Goal: Task Accomplishment & Management: Manage account settings

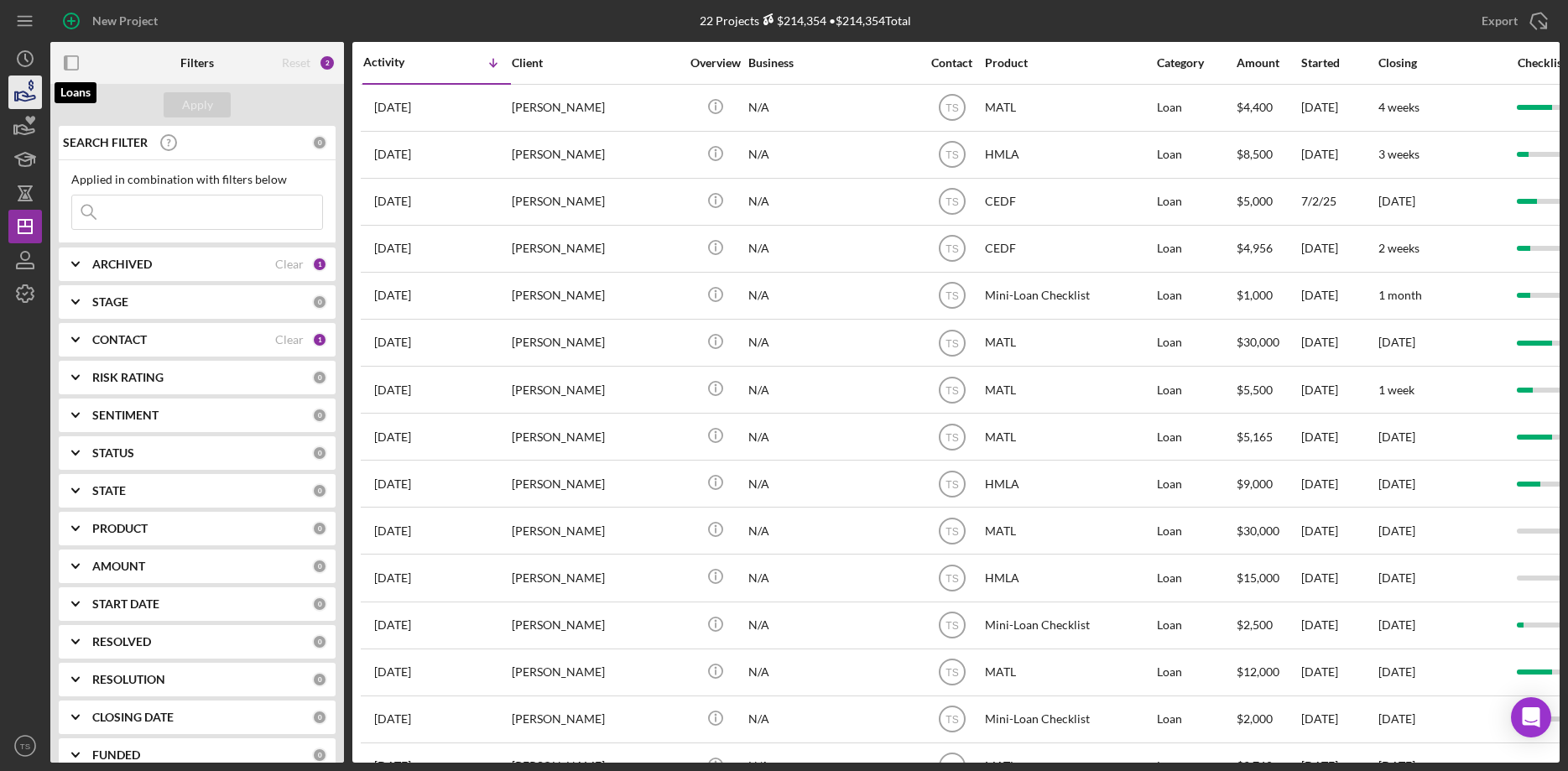
click at [26, 97] on icon "button" at bounding box center [26, 96] width 18 height 9
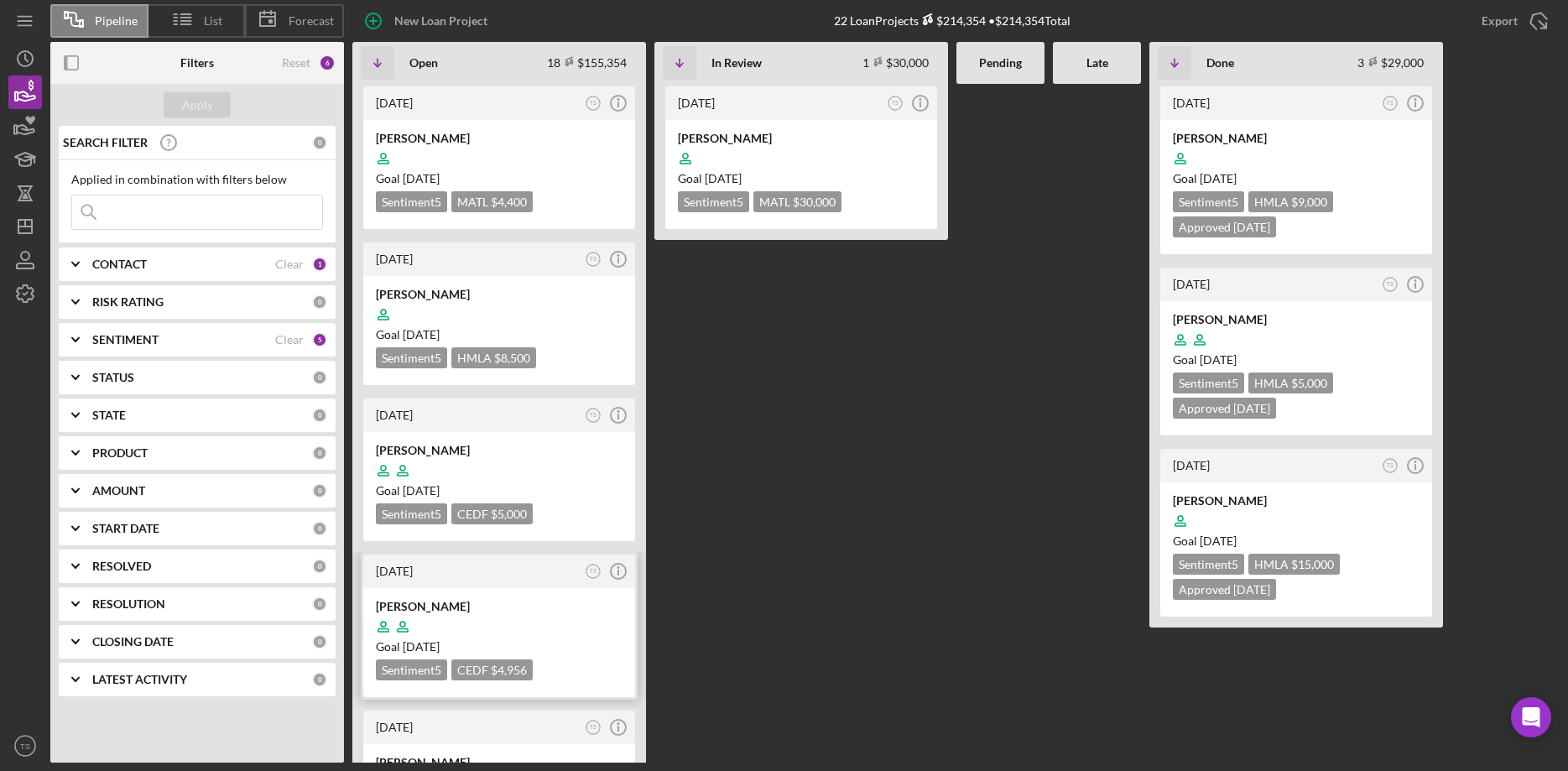
click at [440, 595] on div "Brandon Rowley Goal 2 weeks from now Sentiment 5 CEDF $4,956 $4,956" at bounding box center [499, 643] width 272 height 109
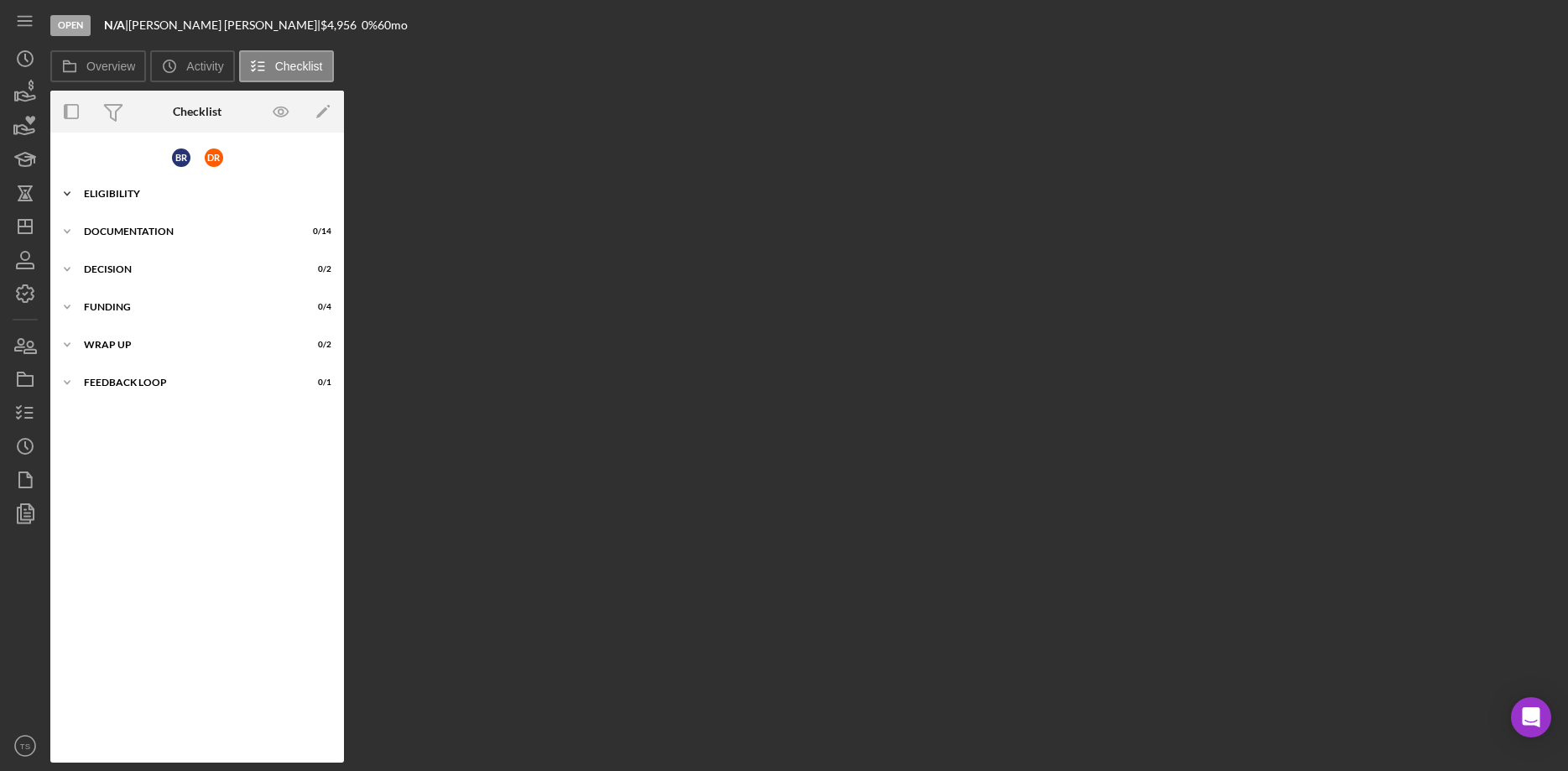
click at [94, 203] on div "Icon/Expander ELIGIBILITY 9 / 9" at bounding box center [196, 194] width 293 height 34
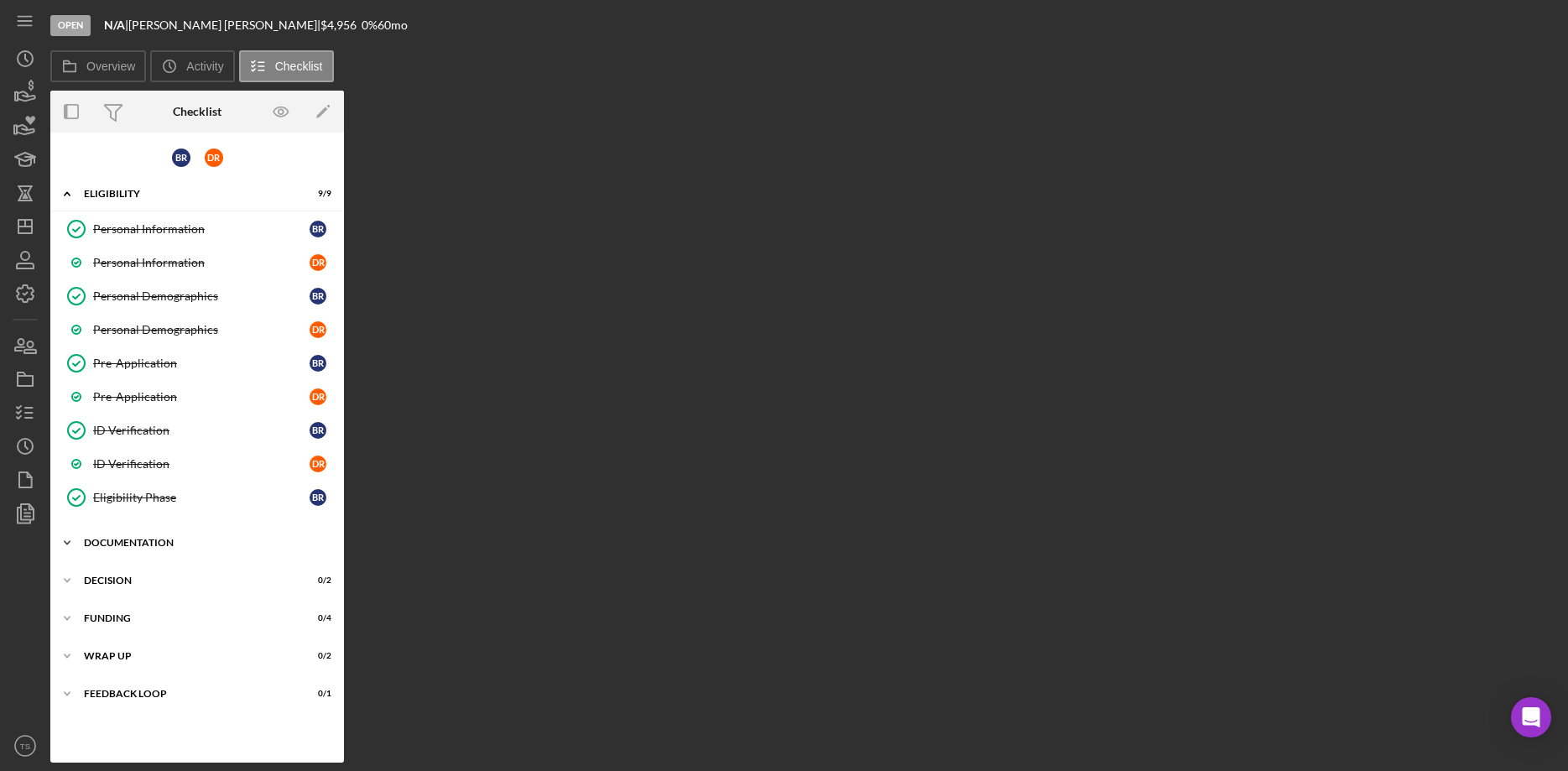
click at [120, 545] on div "DOCUMENTATION" at bounding box center [203, 543] width 239 height 10
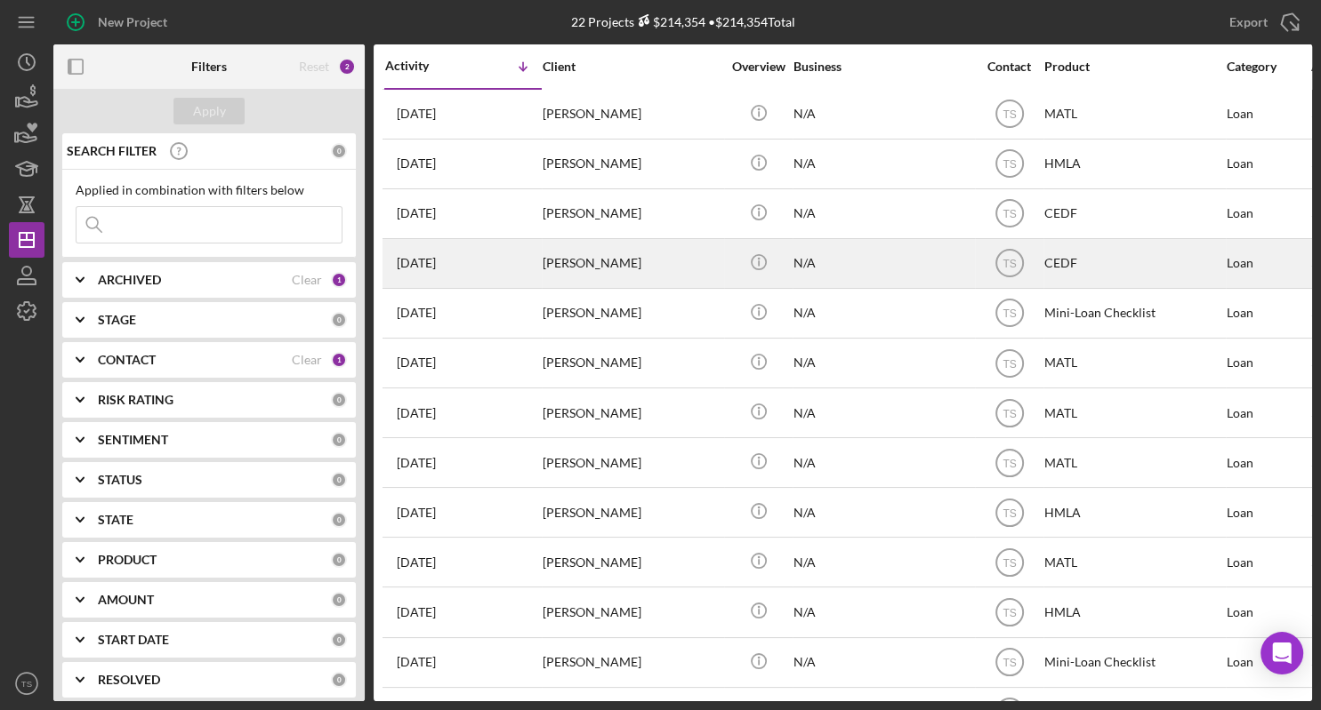
click at [572, 254] on div "[PERSON_NAME]" at bounding box center [631, 263] width 178 height 47
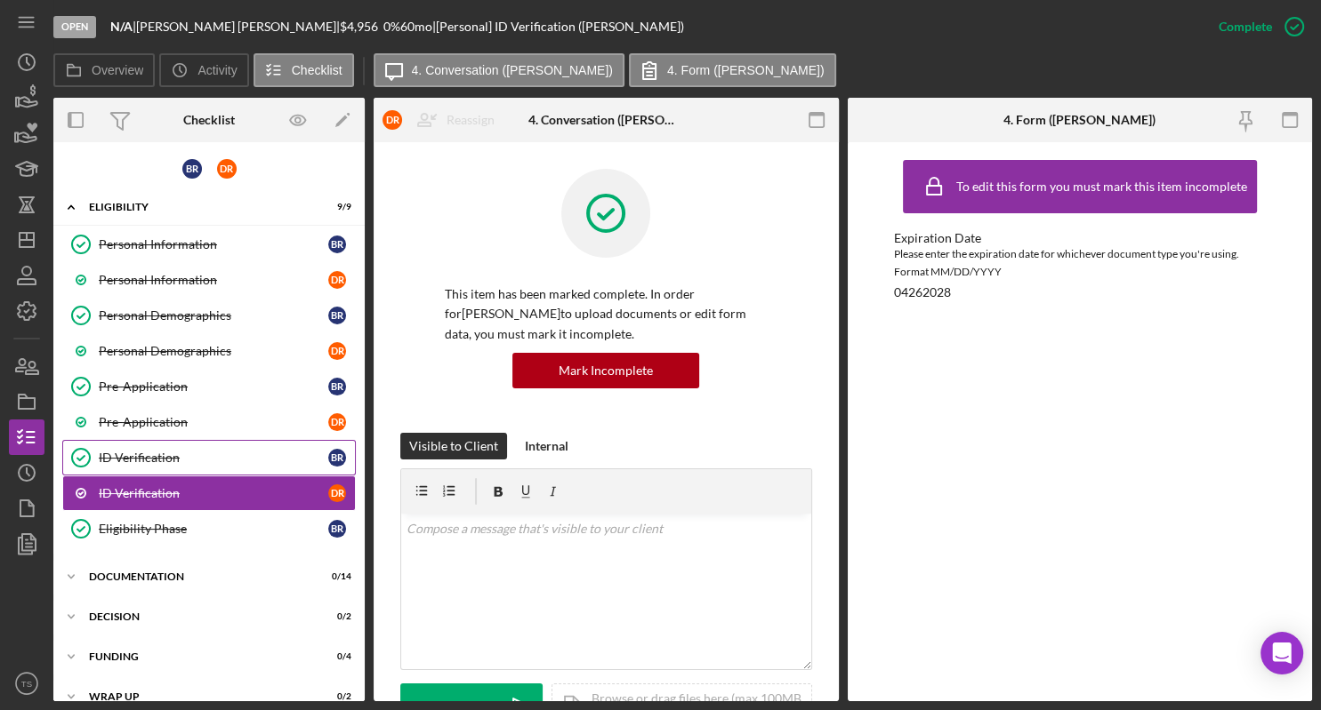
click at [133, 453] on div "ID Verification" at bounding box center [213, 458] width 229 height 14
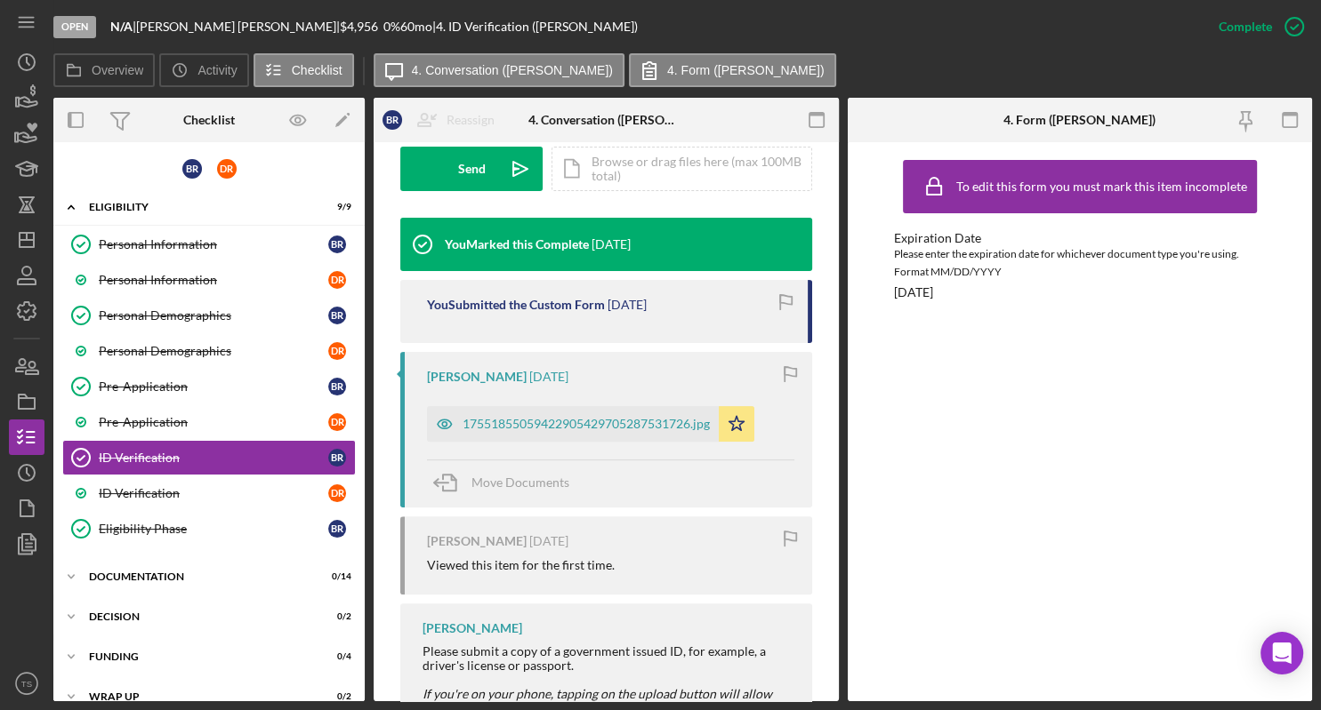
scroll to position [679, 0]
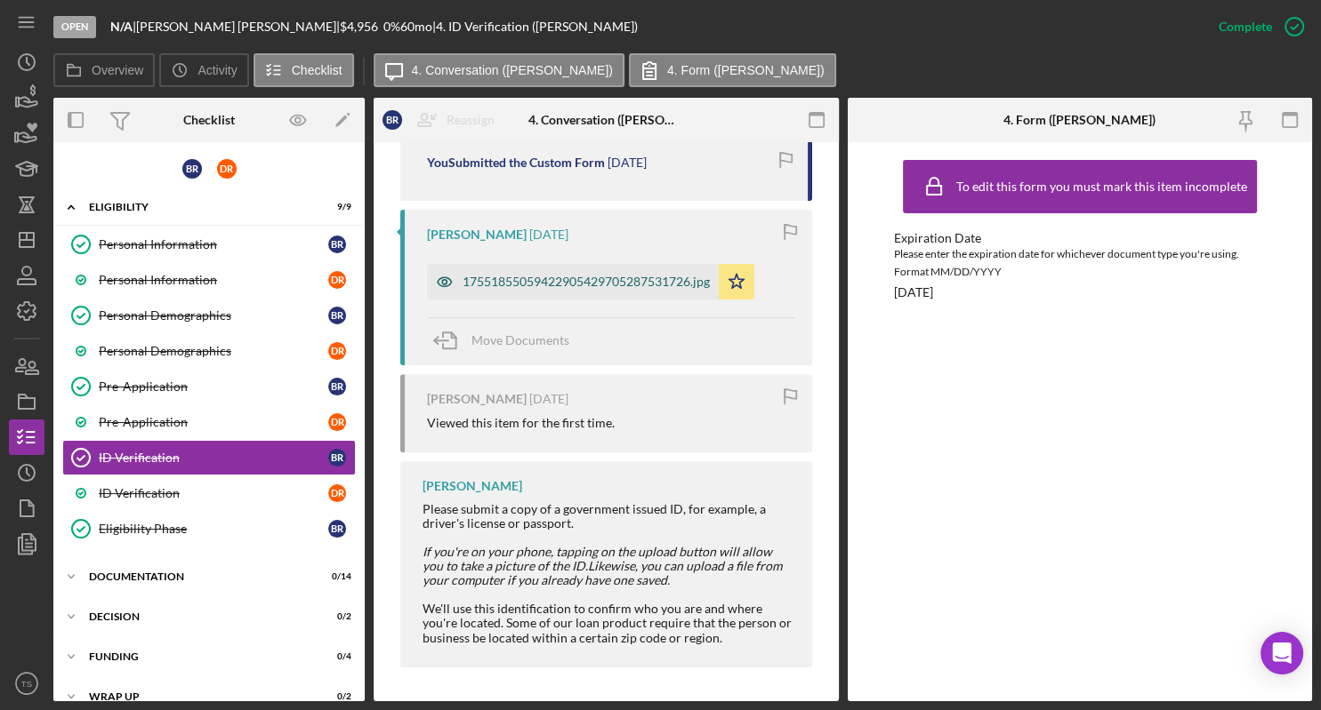
click at [528, 285] on div "17551855059422905429705287531726.jpg" at bounding box center [585, 282] width 247 height 14
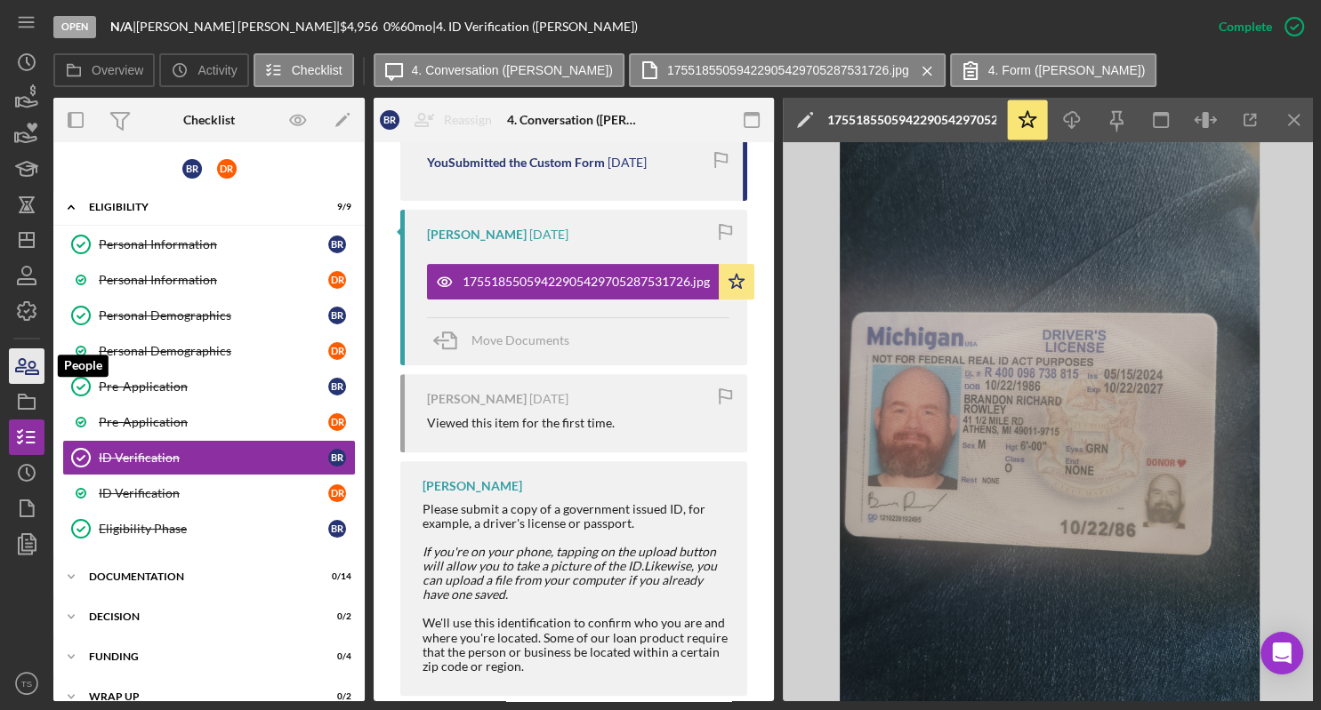
drag, startPoint x: 30, startPoint y: 373, endPoint x: 37, endPoint y: 366, distance: 9.5
click at [29, 373] on icon "button" at bounding box center [26, 366] width 44 height 44
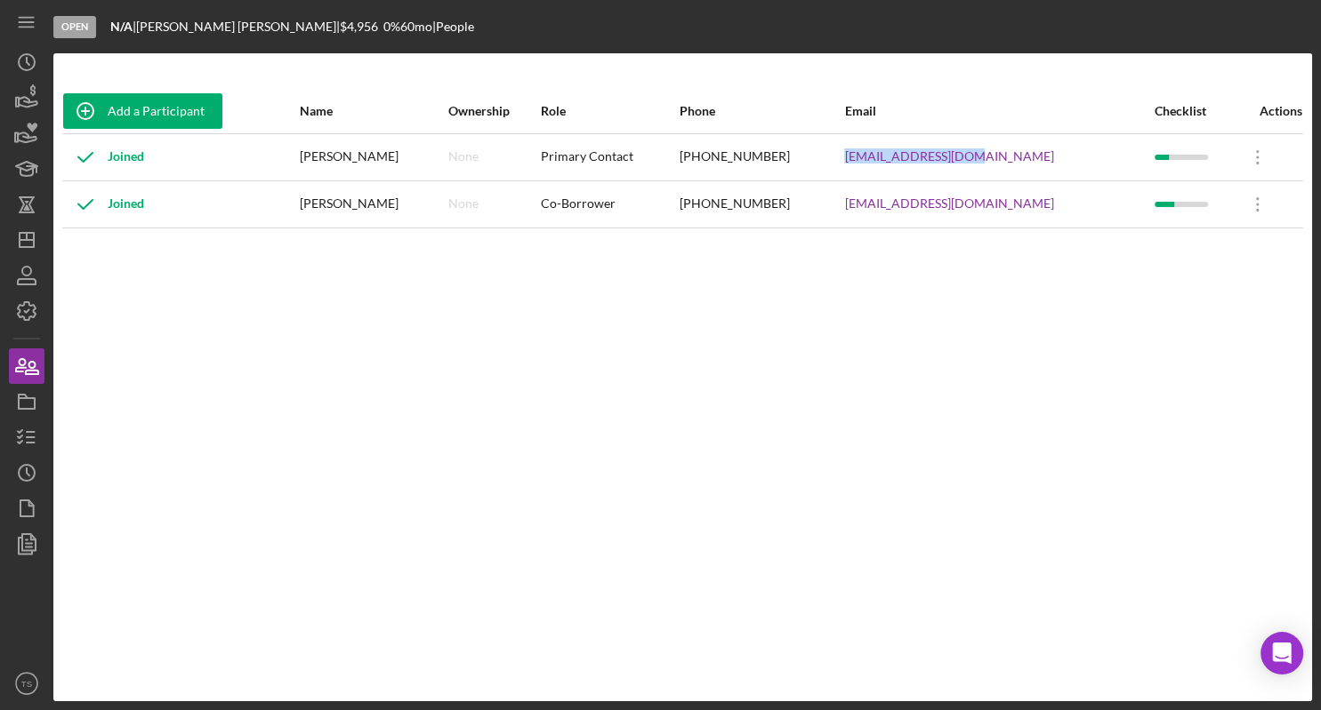
drag, startPoint x: 1010, startPoint y: 157, endPoint x: 877, endPoint y: 171, distance: 134.1
click at [877, 171] on td "[EMAIL_ADDRESS][DOMAIN_NAME]" at bounding box center [998, 156] width 310 height 47
drag, startPoint x: 823, startPoint y: 151, endPoint x: 724, endPoint y: 155, distance: 99.7
click at [724, 155] on tr "Joined [PERSON_NAME] None Primary Contact [PHONE_NUMBER] [EMAIL_ADDRESS][DOMAIN…" at bounding box center [682, 156] width 1240 height 47
copy tr "[PHONE_NUMBER]"
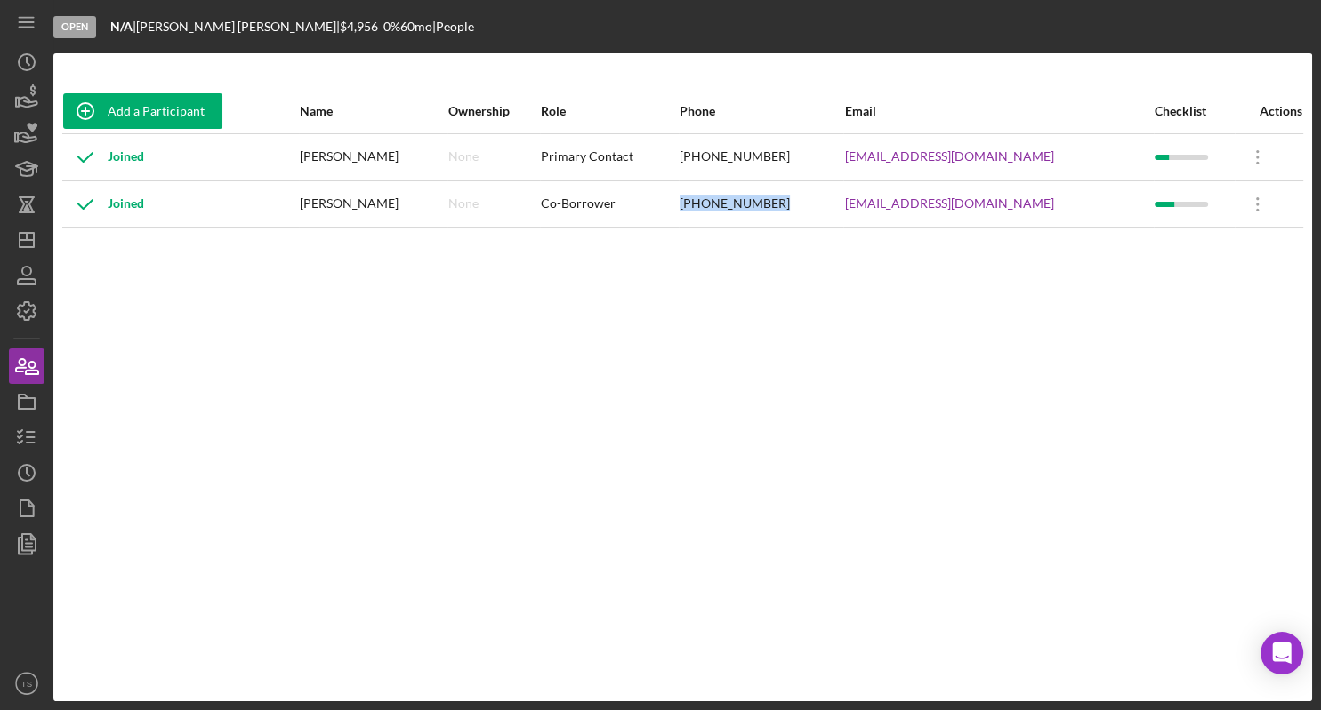
drag, startPoint x: 820, startPoint y: 201, endPoint x: 756, endPoint y: 207, distance: 64.3
click at [727, 207] on tr "Joined [PERSON_NAME] None Co-Borrower [PHONE_NUMBER] [EMAIL_ADDRESS][DOMAIN_NAM…" at bounding box center [682, 204] width 1240 height 47
copy tr "[PHONE_NUMBER]"
click at [1030, 208] on link "[EMAIL_ADDRESS][DOMAIN_NAME]" at bounding box center [948, 204] width 209 height 14
drag, startPoint x: 1034, startPoint y: 206, endPoint x: 877, endPoint y: 211, distance: 157.5
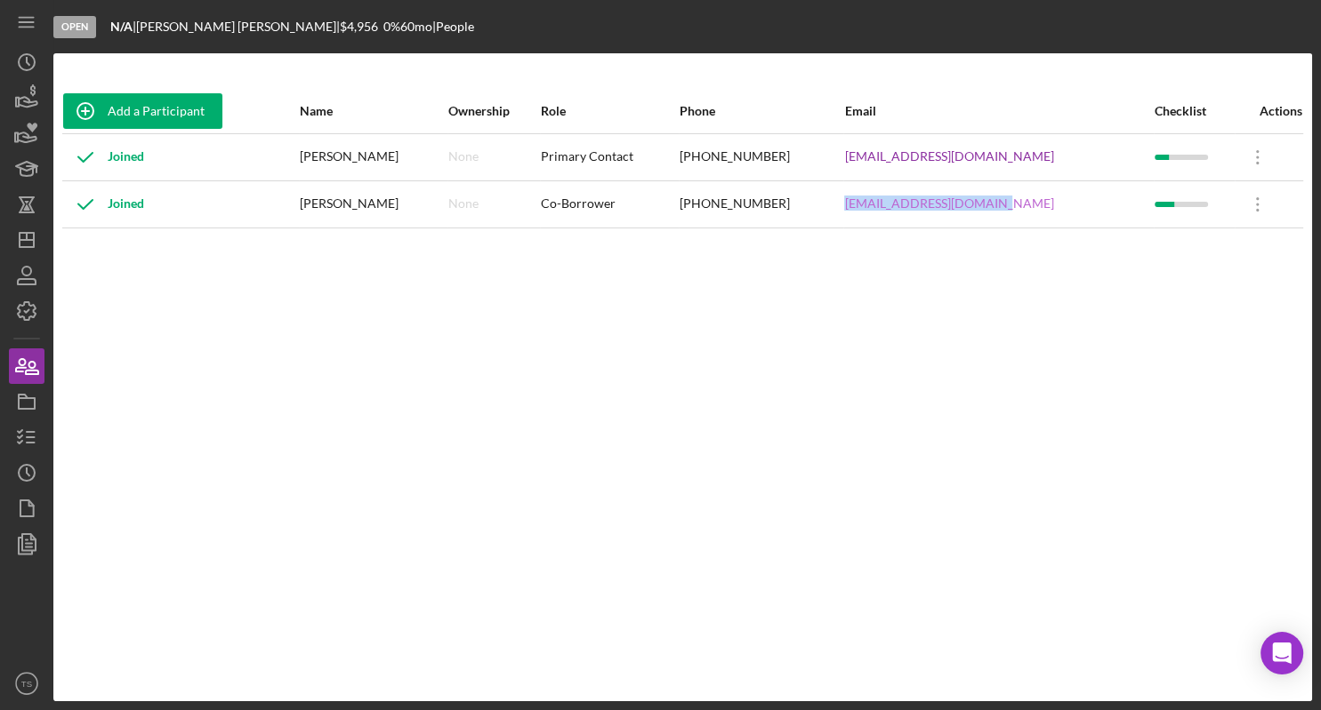
click at [877, 211] on div "[EMAIL_ADDRESS][DOMAIN_NAME]" at bounding box center [998, 204] width 309 height 44
click at [21, 432] on polyline "button" at bounding box center [20, 431] width 4 height 3
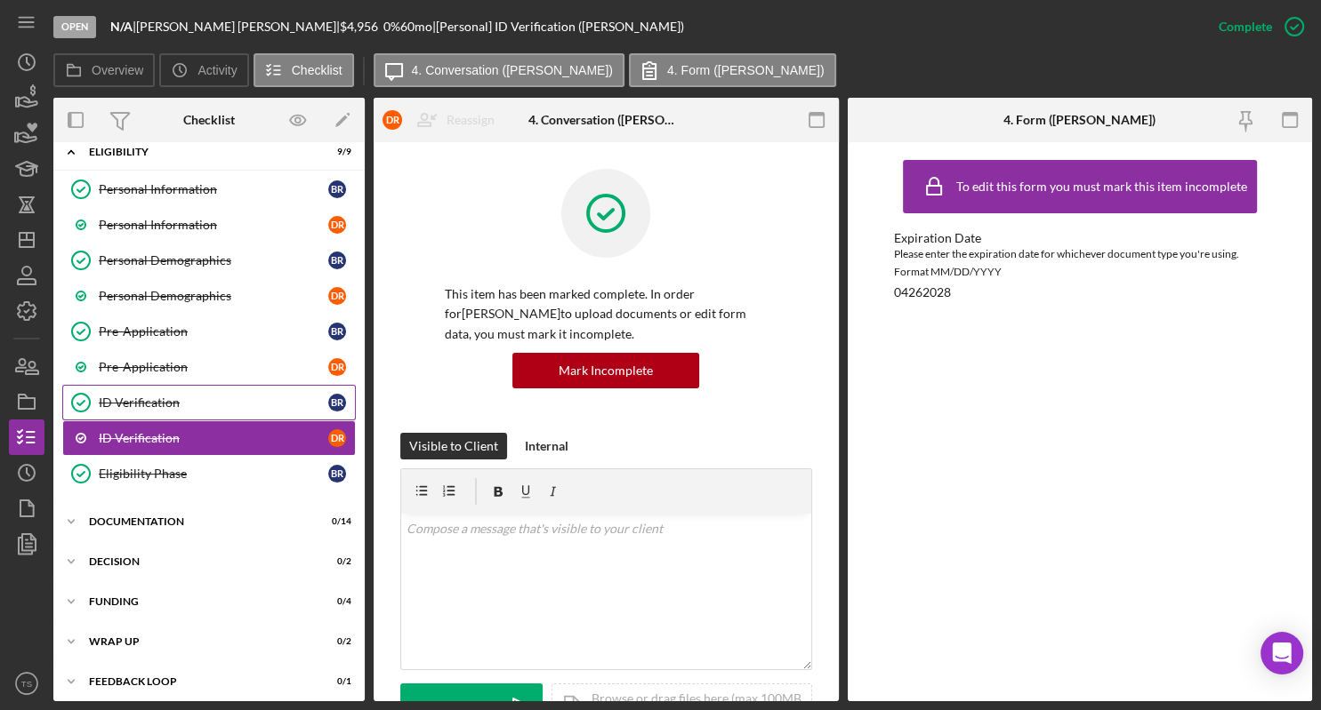
scroll to position [56, 0]
click at [149, 471] on div "Eligibility Phase" at bounding box center [213, 473] width 229 height 14
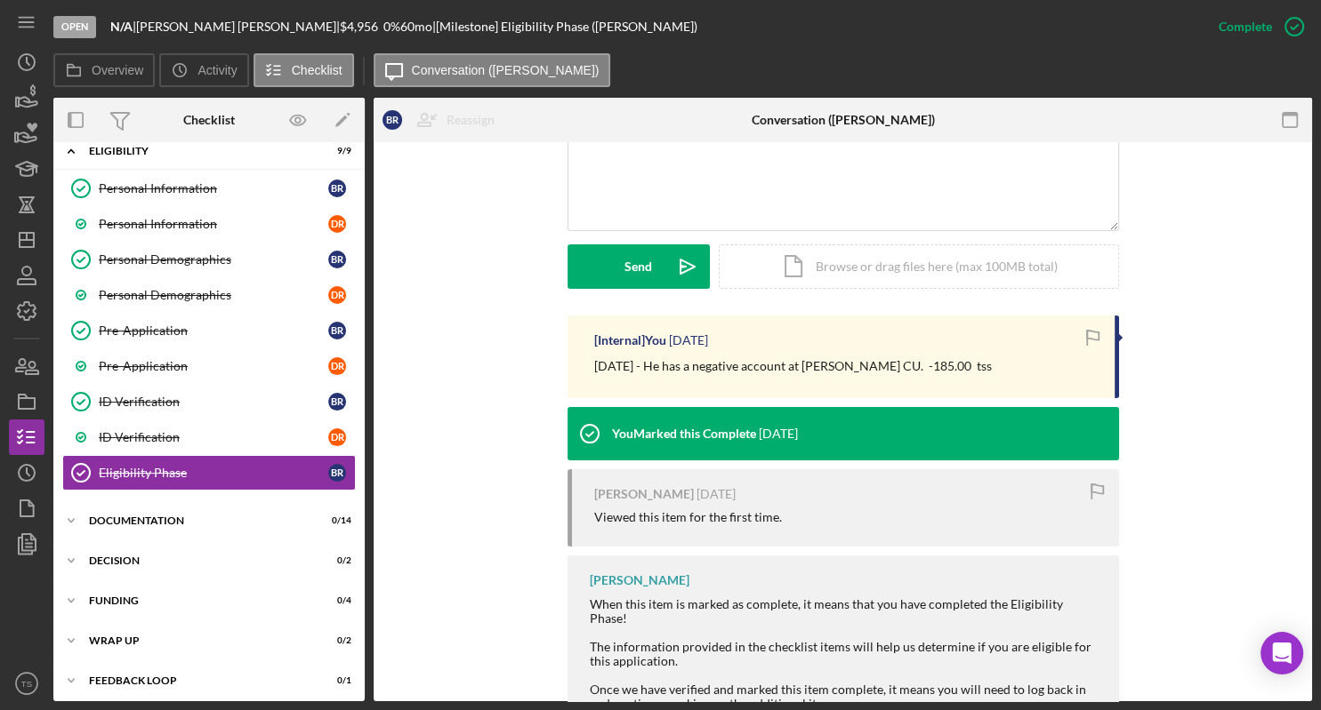
scroll to position [472, 0]
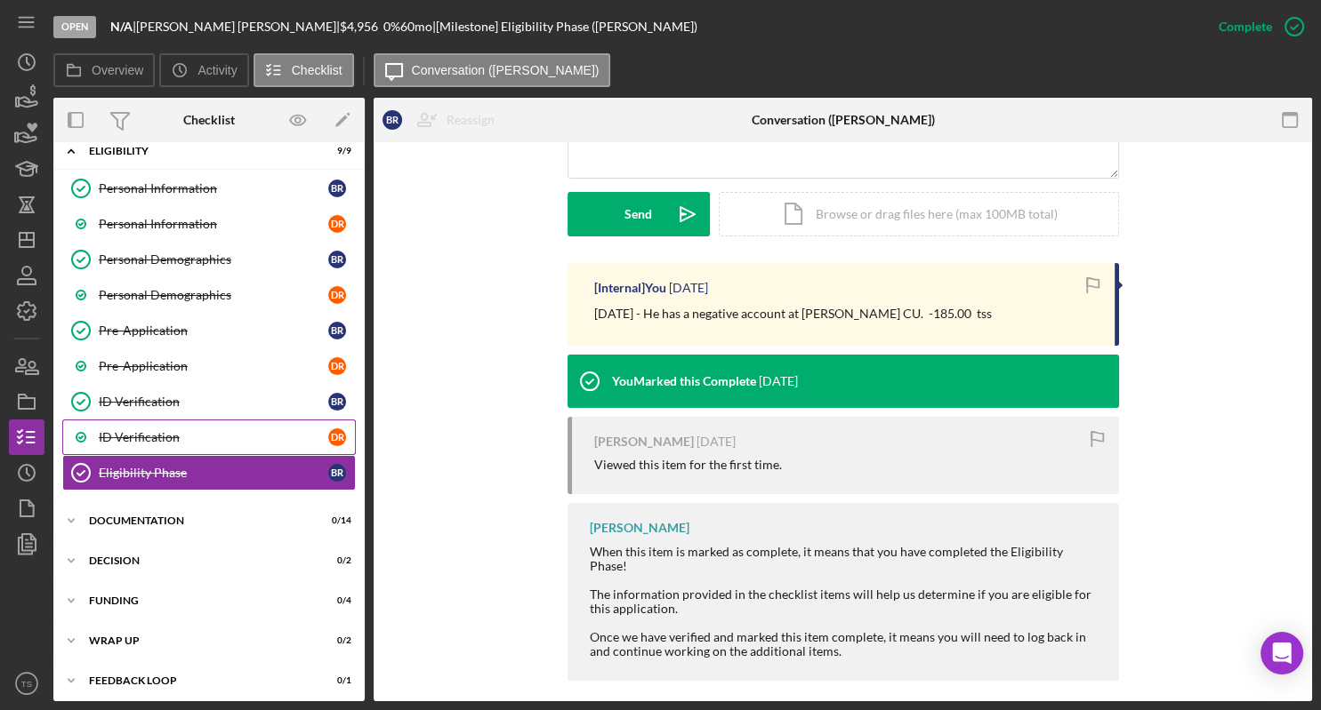
click at [165, 430] on div "ID Verification" at bounding box center [213, 437] width 229 height 14
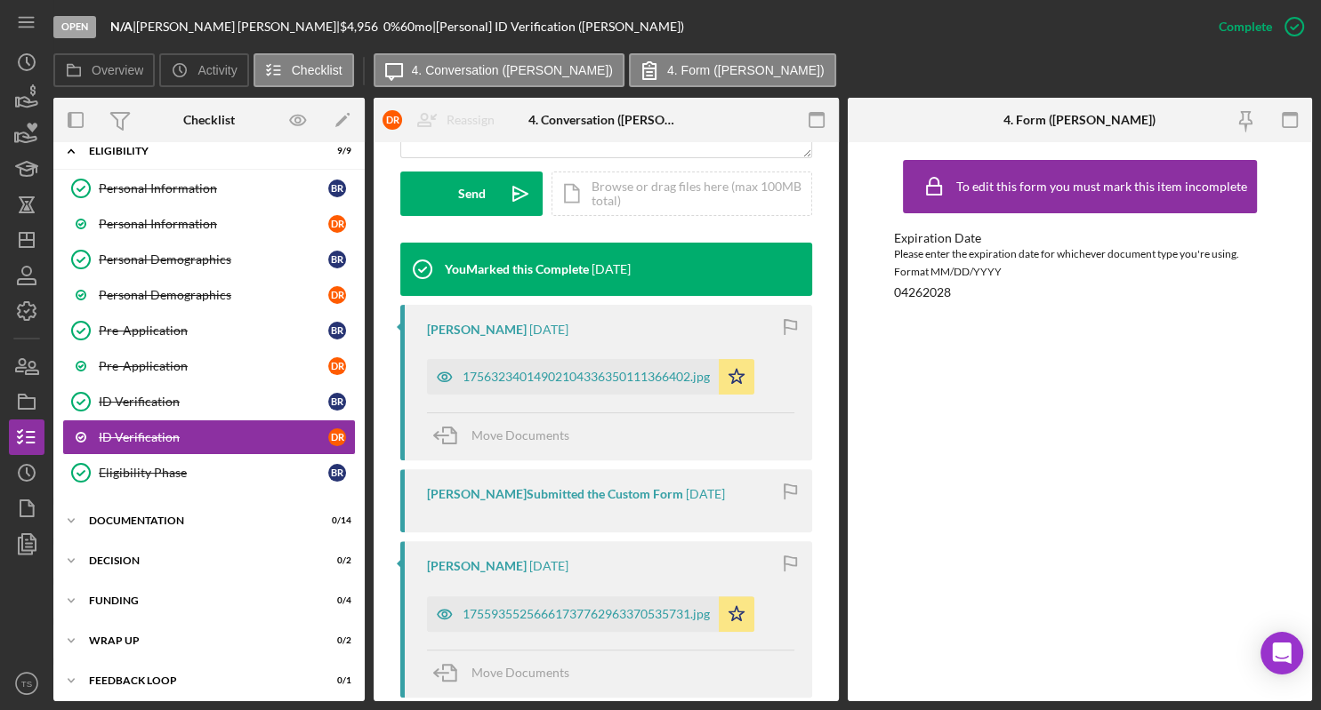
scroll to position [537, 0]
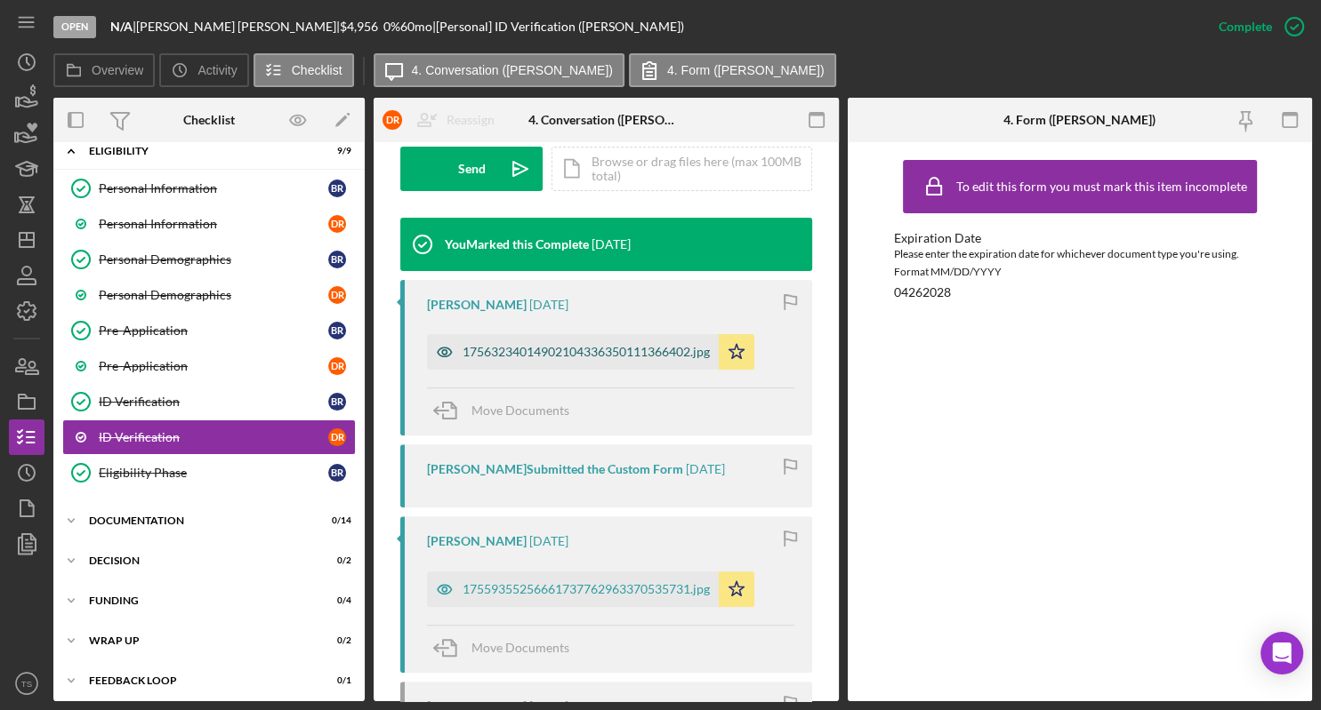
click at [512, 358] on div "17563234014902104336350111366402.jpg" at bounding box center [573, 352] width 292 height 36
